Goal: Find specific page/section: Find specific page/section

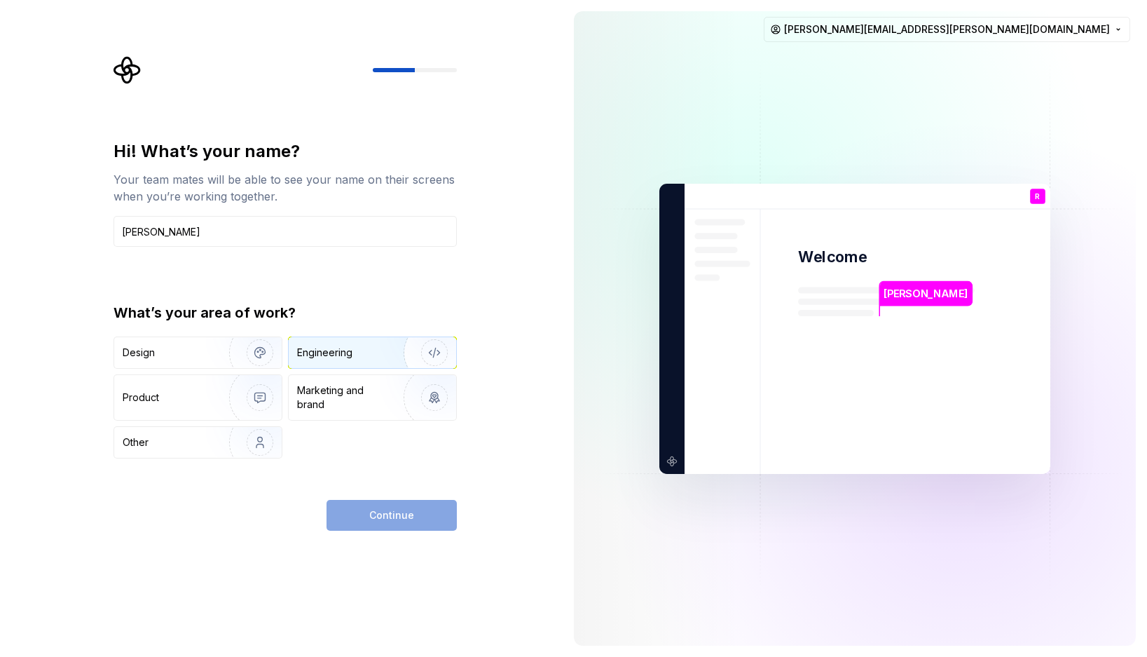
type input "[PERSON_NAME]"
click at [362, 351] on div "Engineering" at bounding box center [352, 352] width 111 height 14
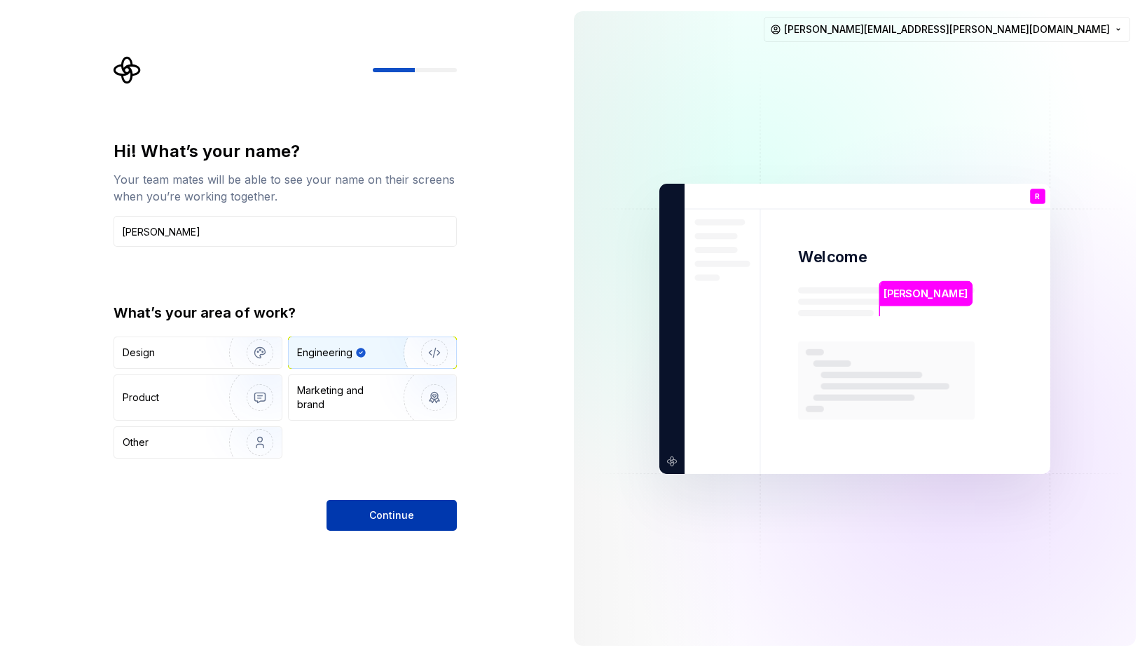
click at [394, 513] on span "Continue" at bounding box center [391, 515] width 45 height 14
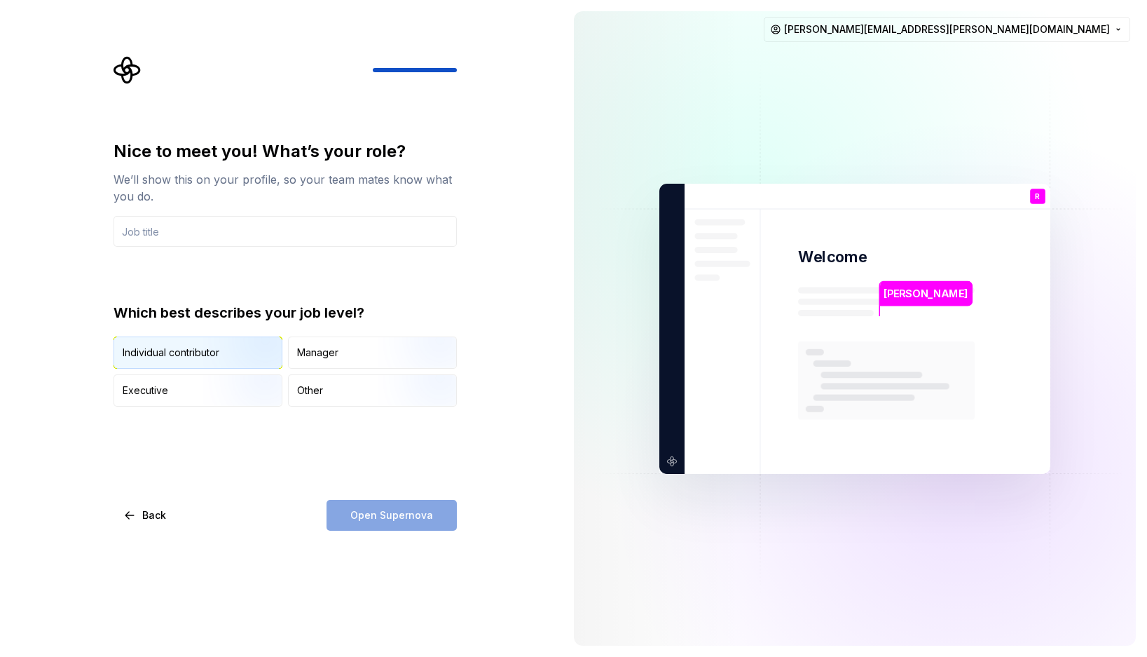
click at [217, 354] on img "button" at bounding box center [248, 370] width 90 height 94
click at [256, 228] on input "text" at bounding box center [285, 231] width 343 height 31
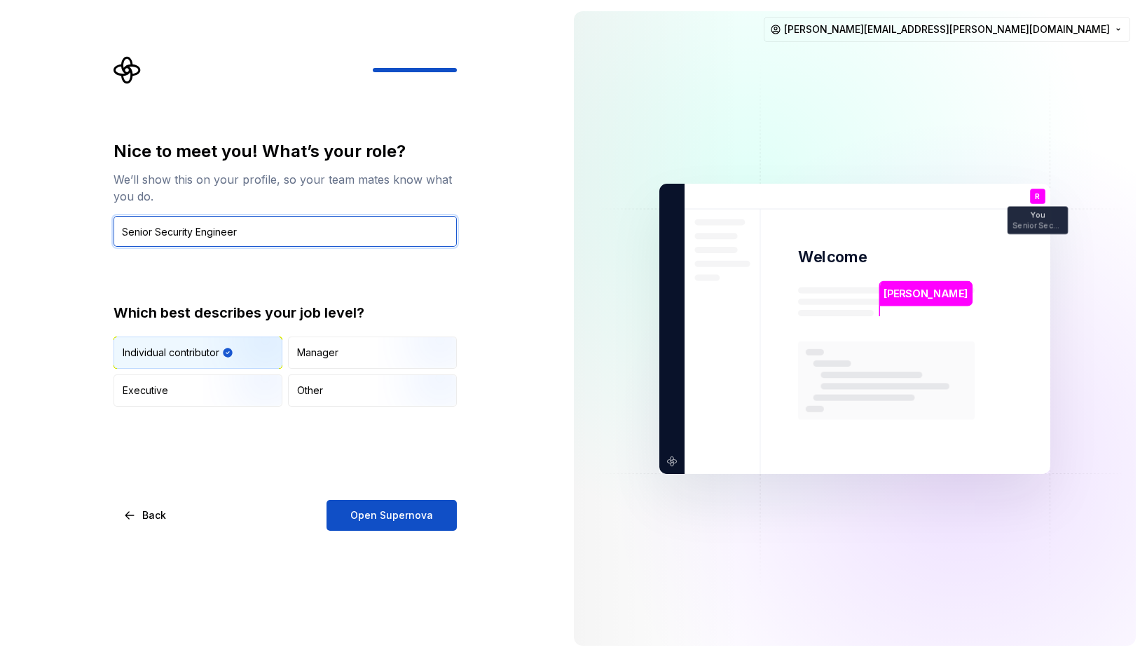
type input "Senior Security Engineer"
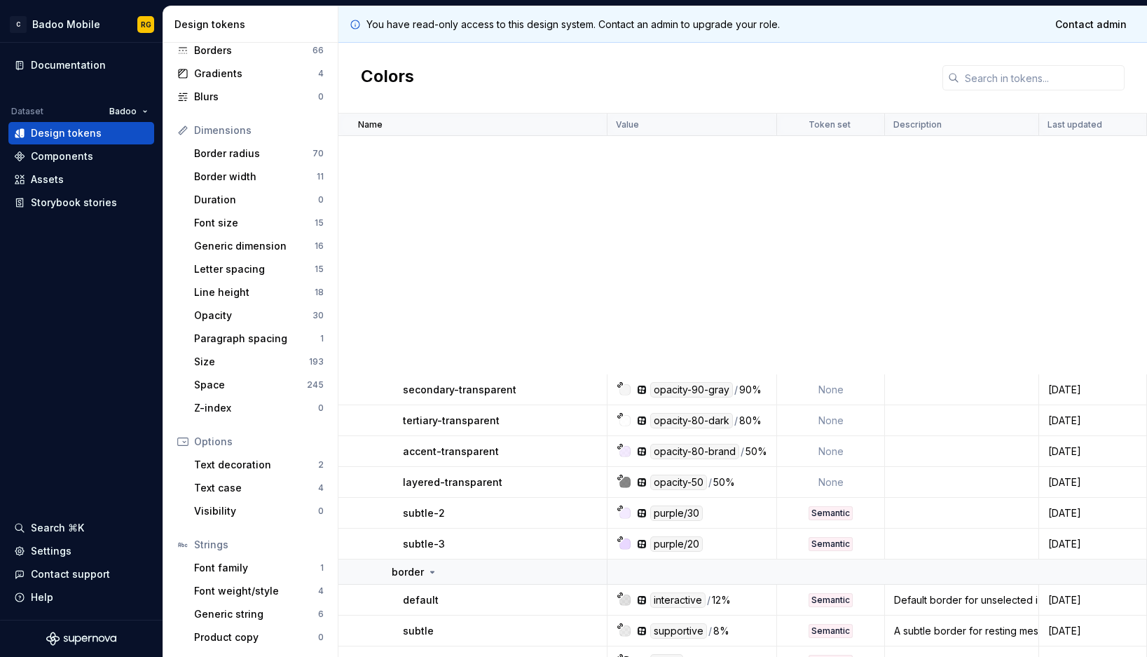
scroll to position [3786, 0]
